Goal: Obtain resource: Obtain resource

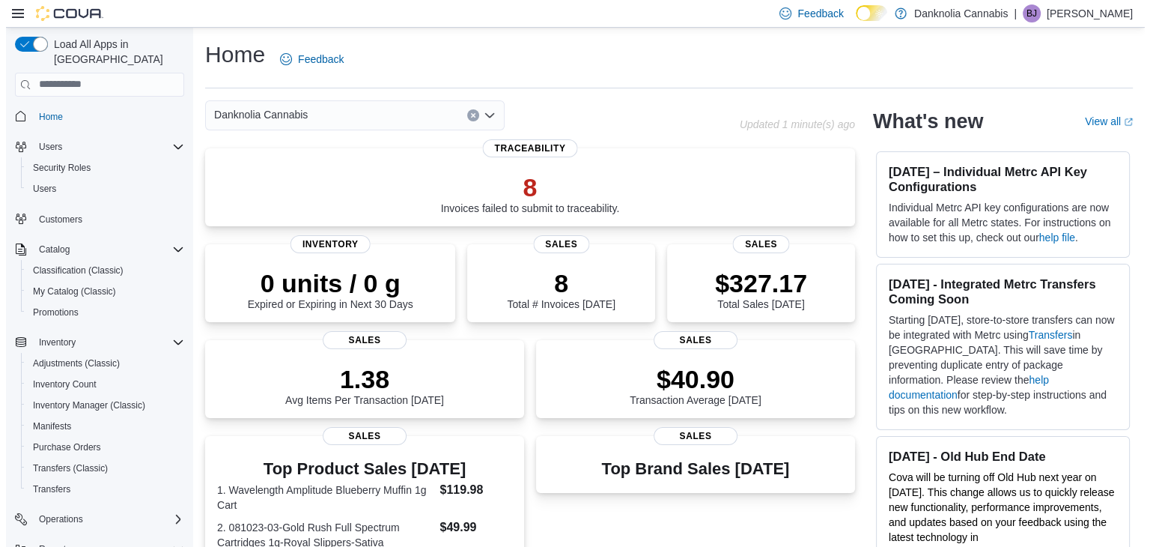
scroll to position [148, 0]
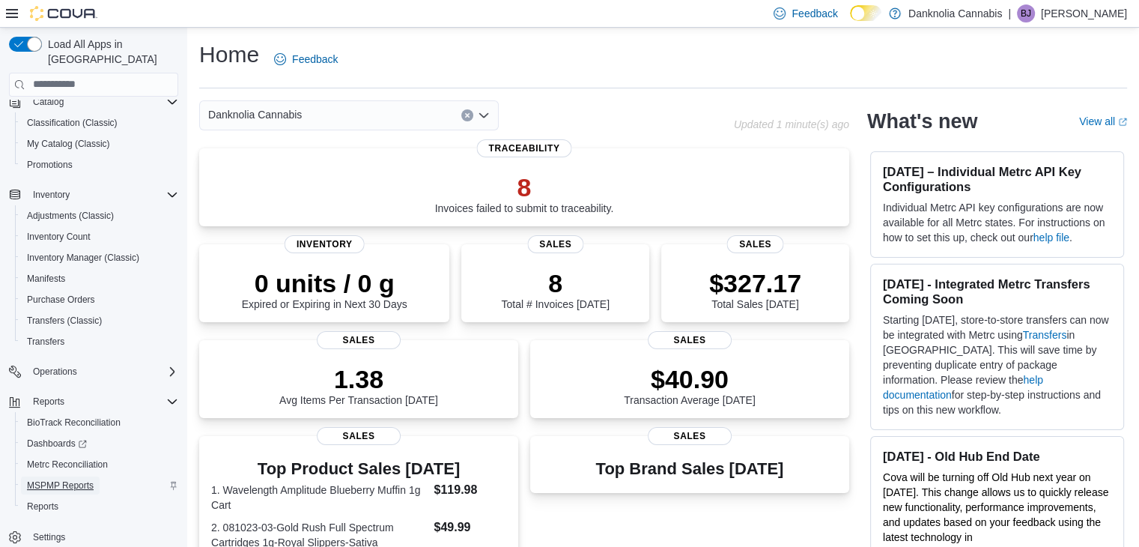
click at [81, 479] on span "MSPMP Reports" at bounding box center [60, 485] width 67 height 12
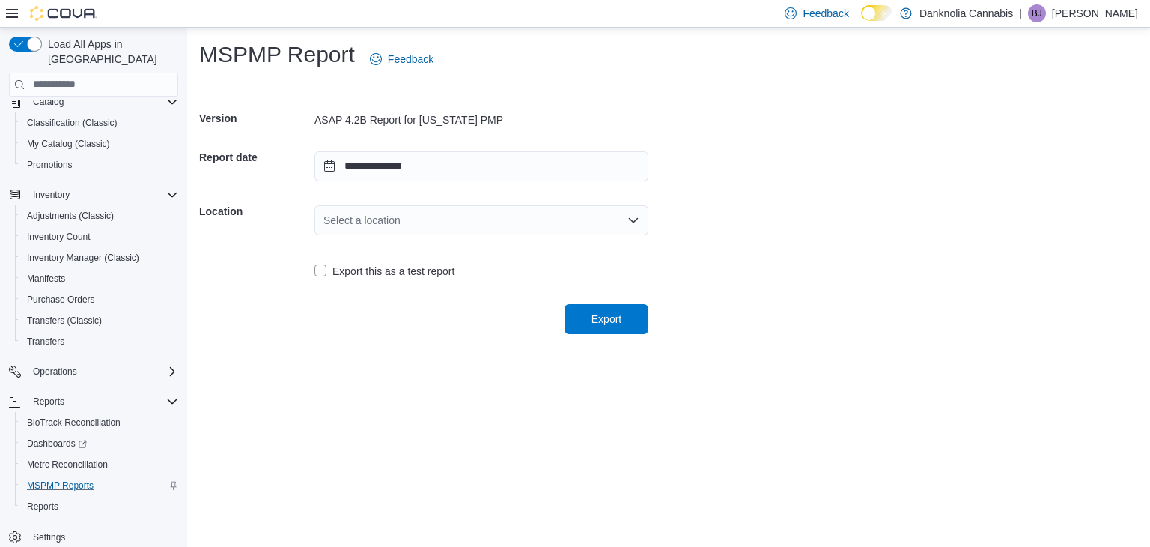
click at [564, 211] on div "Select a location" at bounding box center [482, 220] width 334 height 30
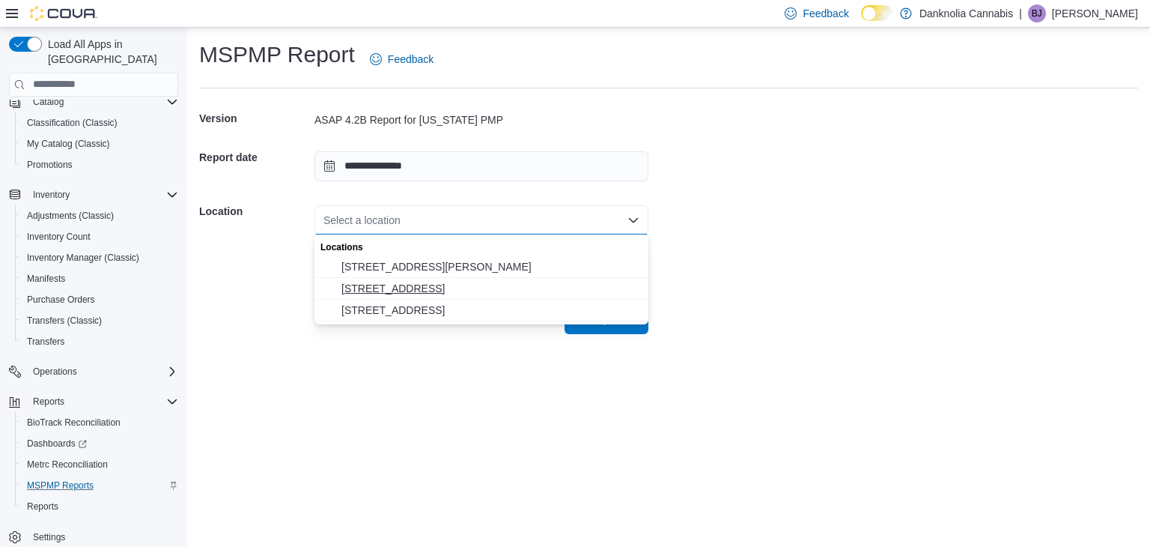
click at [403, 294] on span "[STREET_ADDRESS]" at bounding box center [491, 288] width 298 height 15
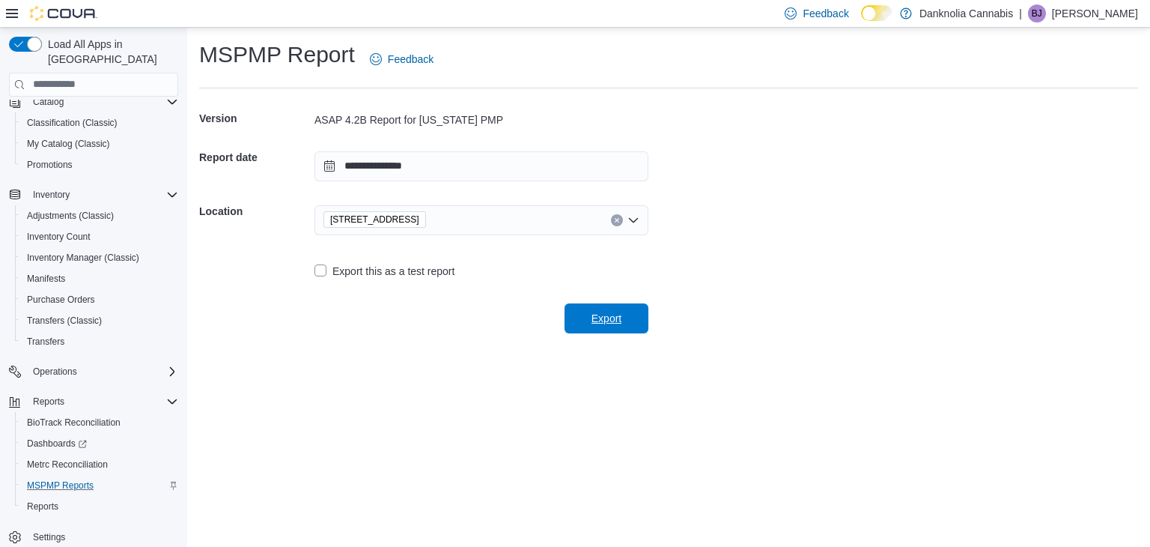
click at [627, 321] on span "Export" at bounding box center [607, 318] width 66 height 30
